Goal: Information Seeking & Learning: Learn about a topic

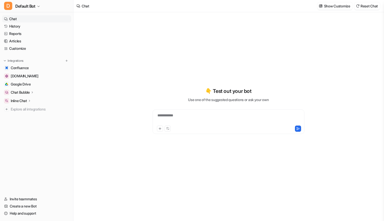
type textarea "**********"
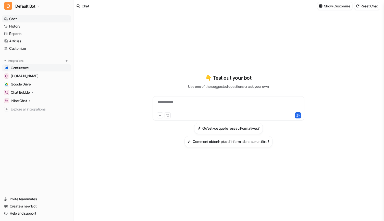
click at [23, 66] on span "Confluence" at bounding box center [20, 67] width 18 height 5
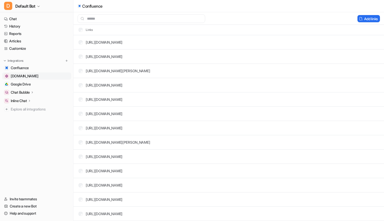
click at [29, 76] on span "[DOMAIN_NAME]" at bounding box center [25, 75] width 28 height 5
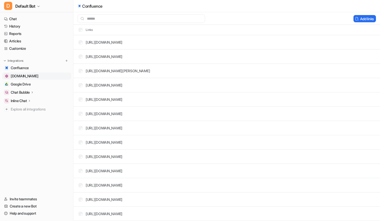
click at [29, 76] on span "[DOMAIN_NAME]" at bounding box center [25, 75] width 28 height 5
click at [25, 85] on span "Google Drive" at bounding box center [21, 84] width 20 height 5
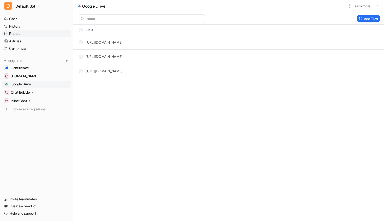
click at [33, 36] on link "Reports" at bounding box center [36, 33] width 69 height 7
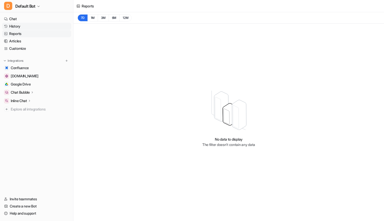
click at [28, 25] on link "History" at bounding box center [36, 26] width 69 height 7
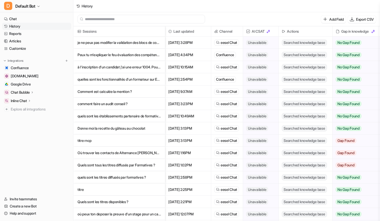
click at [136, 92] on p "Comment est calculée la mention ?" at bounding box center [119, 91] width 83 height 12
